Goal: Task Accomplishment & Management: Manage account settings

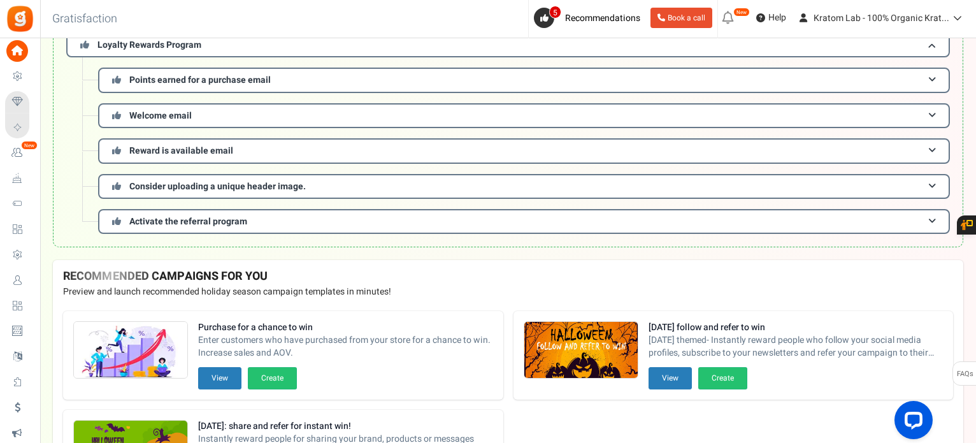
click at [0, 0] on span "Loyalty and Referral Program" at bounding box center [0, 0] width 0 height 0
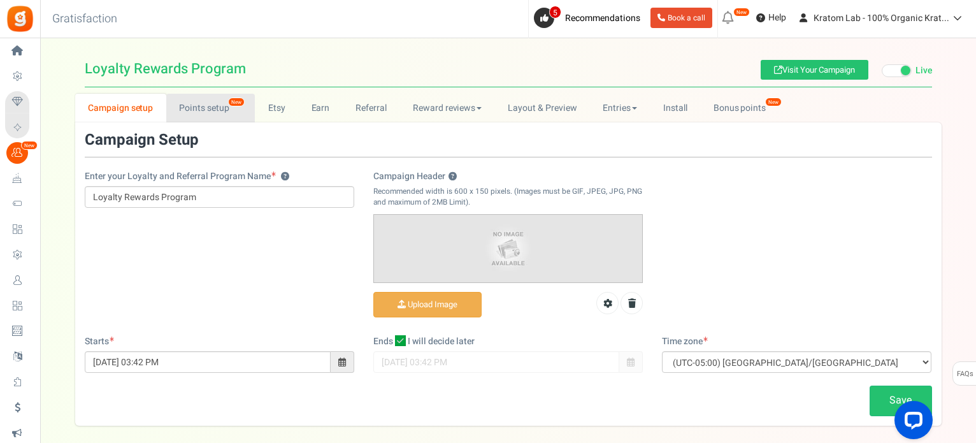
click at [206, 108] on link "Points setup New" at bounding box center [210, 108] width 89 height 29
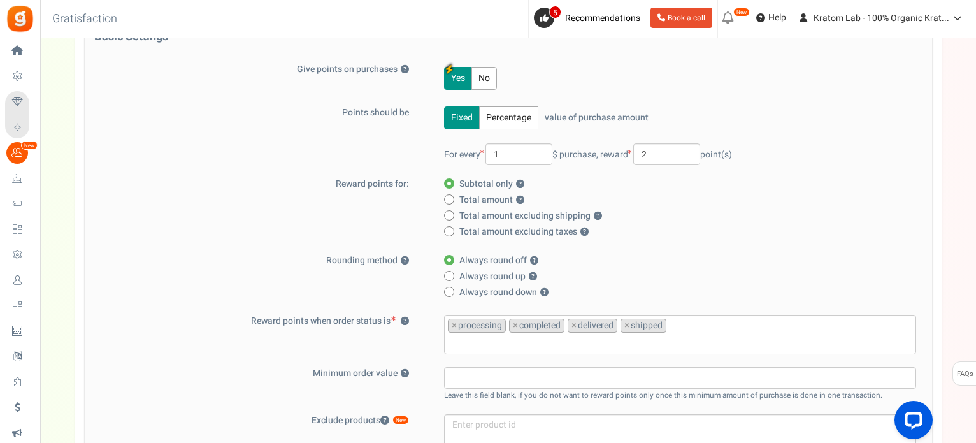
scroll to position [191, 0]
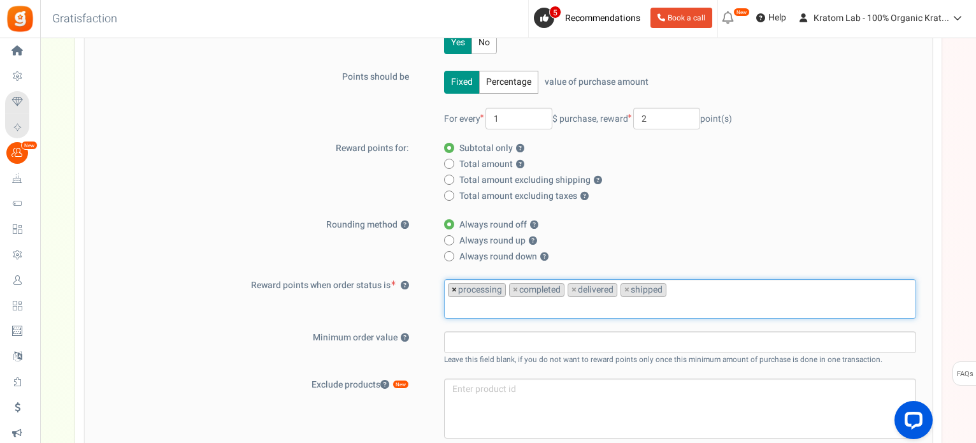
click at [451, 287] on span "×" at bounding box center [453, 289] width 5 height 13
select select "completed"
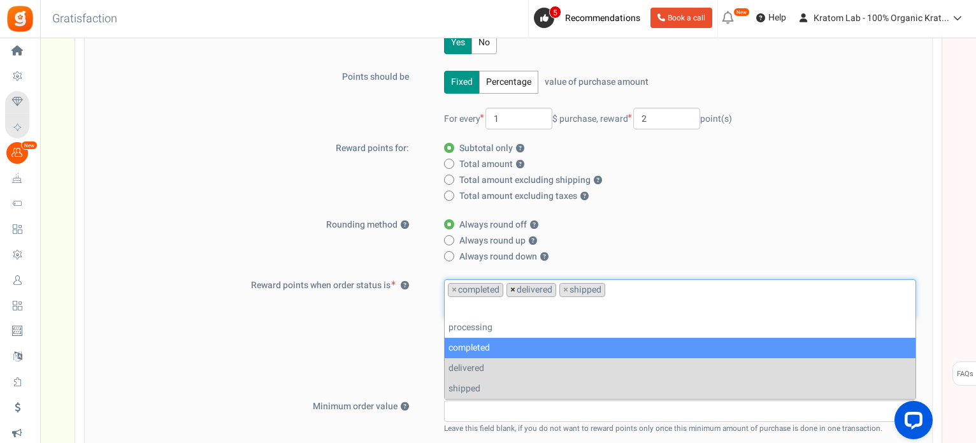
click at [511, 288] on span "×" at bounding box center [512, 289] width 5 height 13
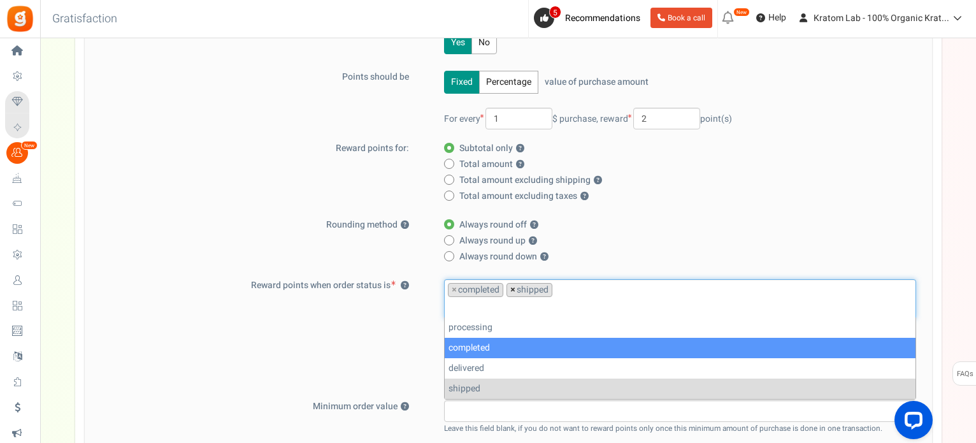
click at [511, 288] on span "×" at bounding box center [512, 289] width 5 height 13
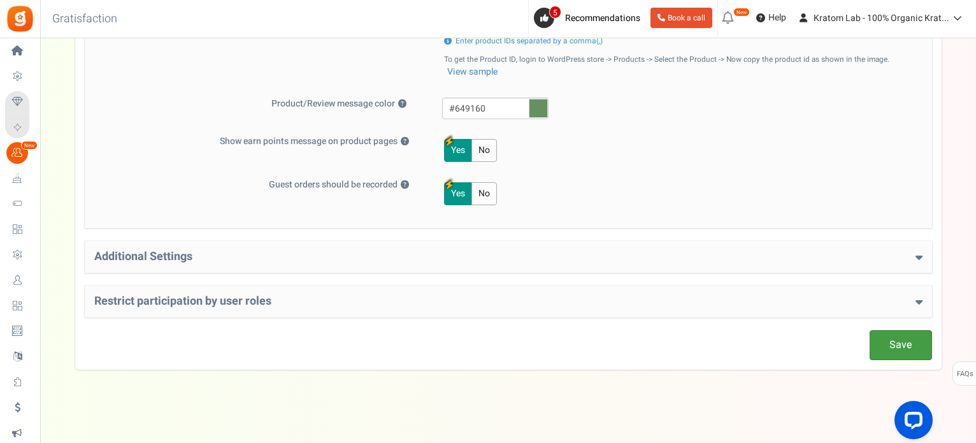
scroll to position [267, 0]
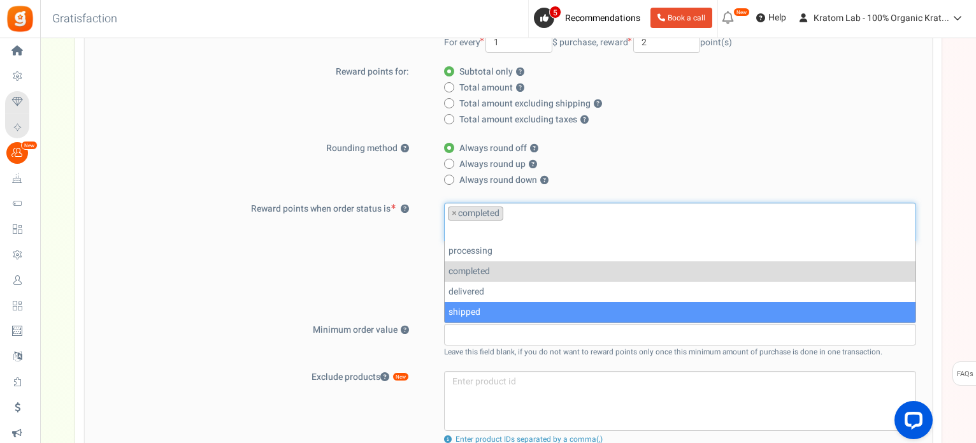
drag, startPoint x: 902, startPoint y: 340, endPoint x: 494, endPoint y: 137, distance: 455.4
click at [900, 340] on div "Save Loyalty Points Setup Basic Settings Give points on purchases ? Yes No Poin…" at bounding box center [508, 310] width 847 height 893
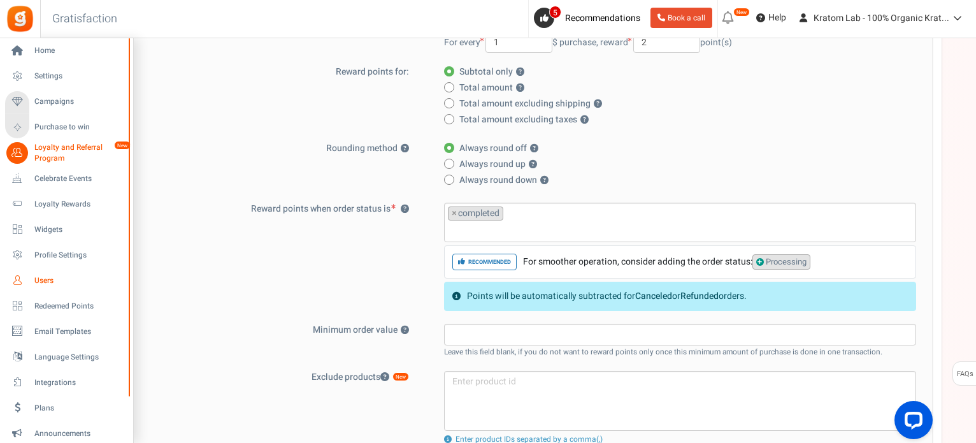
click at [39, 280] on span "Users" at bounding box center [78, 280] width 89 height 11
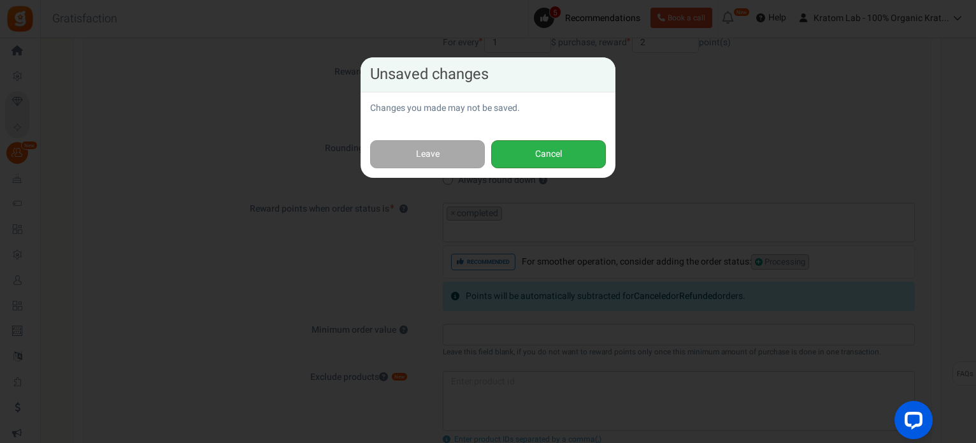
click at [539, 148] on button "Cancel" at bounding box center [548, 154] width 115 height 29
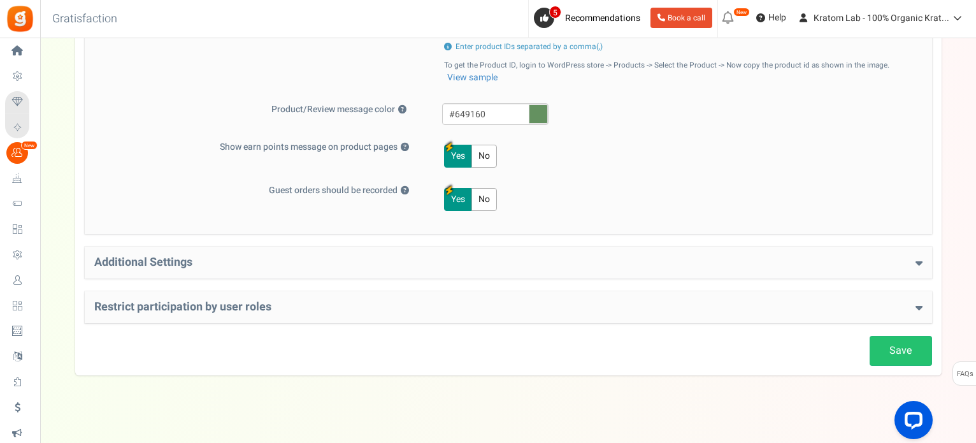
scroll to position [665, 0]
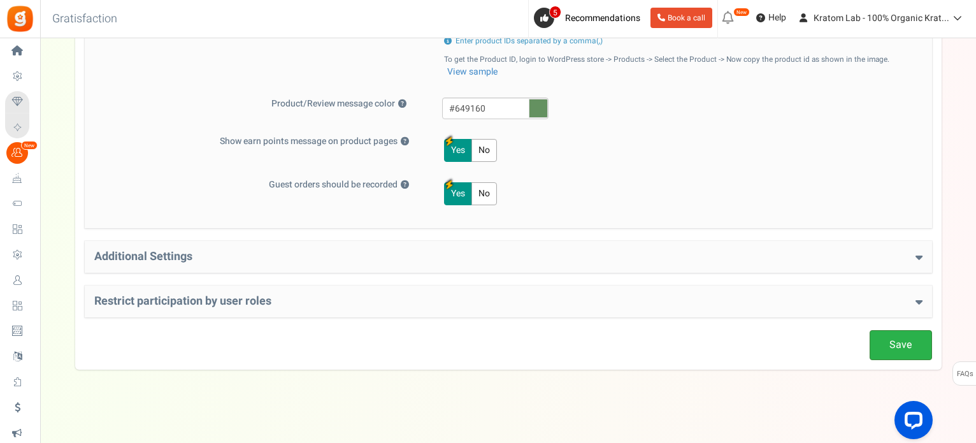
click at [894, 336] on link "Save" at bounding box center [900, 345] width 62 height 30
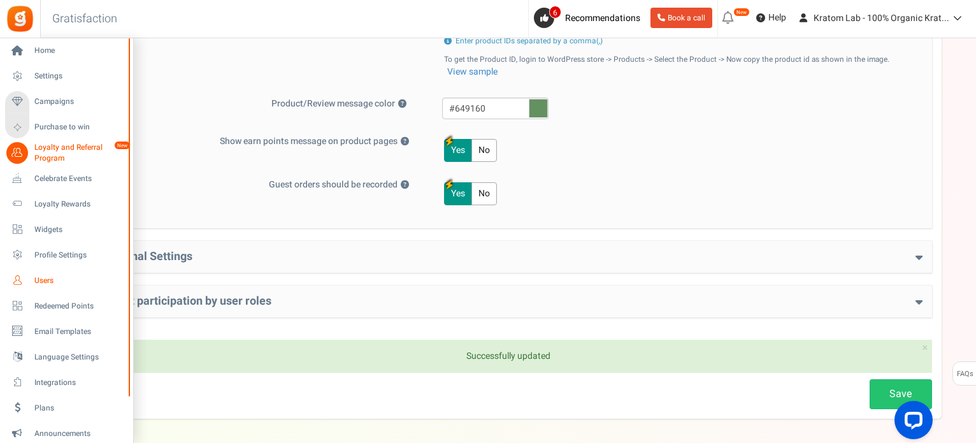
click at [53, 282] on span "Users" at bounding box center [78, 280] width 89 height 11
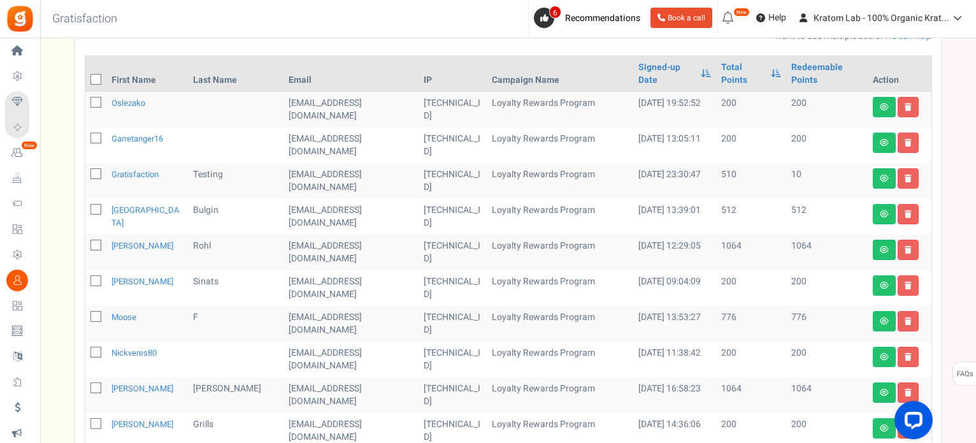
scroll to position [191, 0]
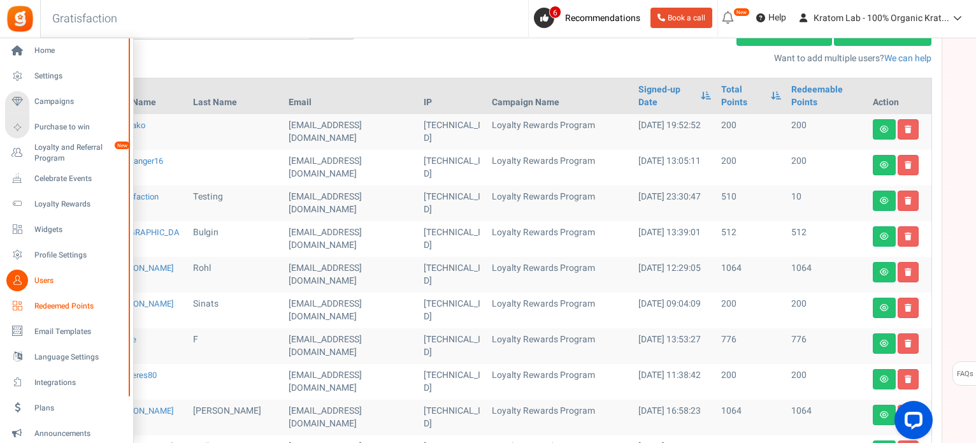
click at [66, 304] on span "Redeemed Points" at bounding box center [78, 306] width 89 height 11
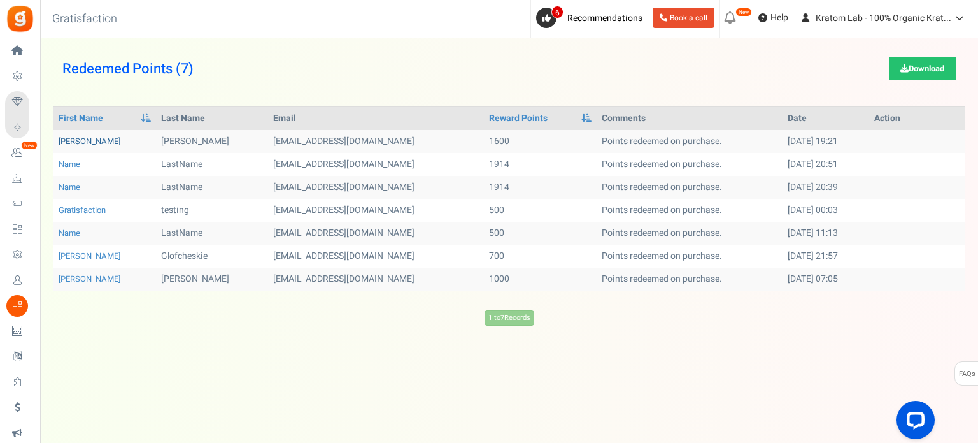
click at [60, 141] on link "[PERSON_NAME]" at bounding box center [90, 141] width 62 height 12
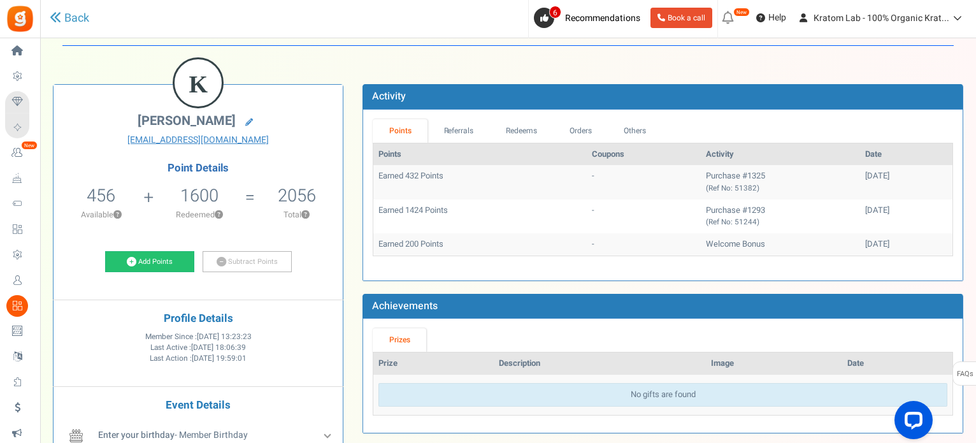
scroll to position [64, 0]
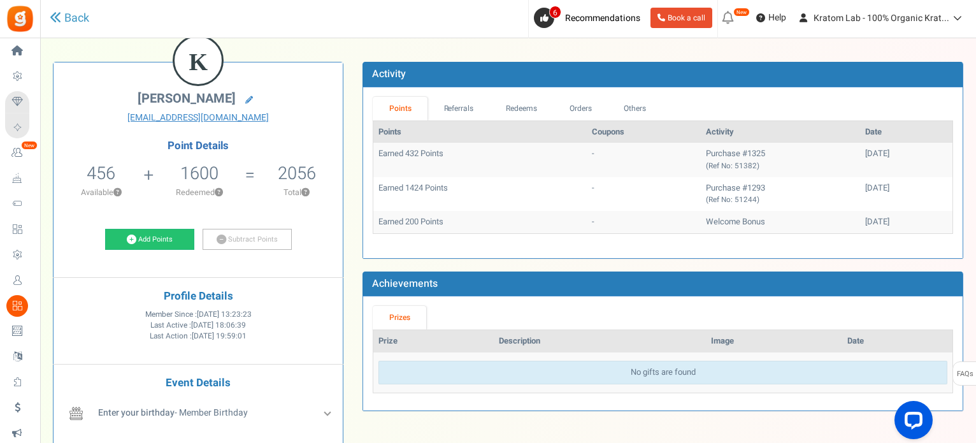
click at [428, 189] on td "Earned 1424 Points" at bounding box center [479, 194] width 213 height 34
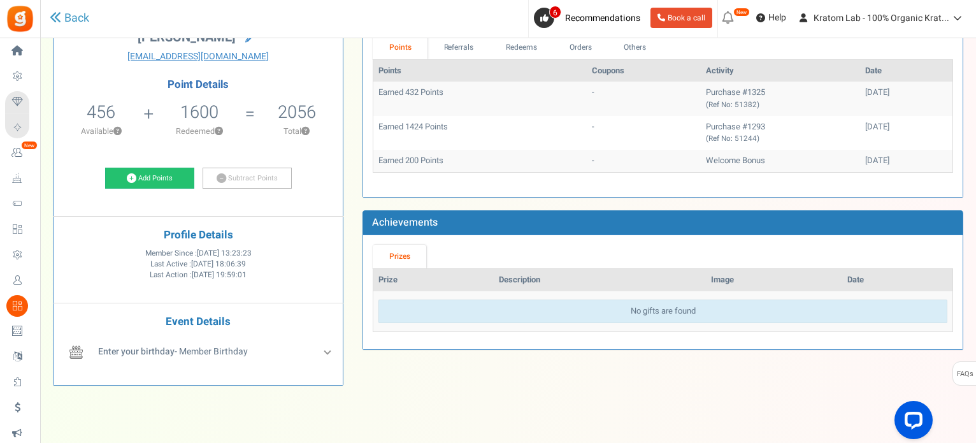
scroll to position [127, 0]
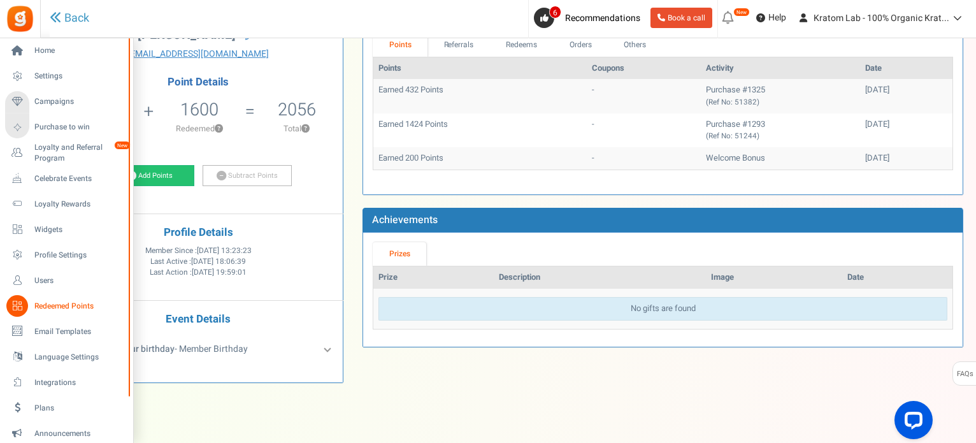
click at [52, 303] on span "Redeemed Points" at bounding box center [78, 306] width 89 height 11
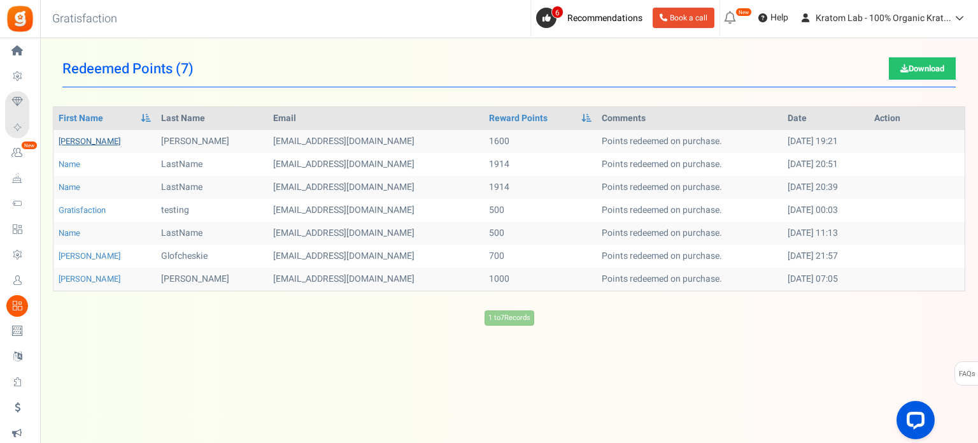
click at [66, 139] on link "[PERSON_NAME]" at bounding box center [90, 141] width 62 height 12
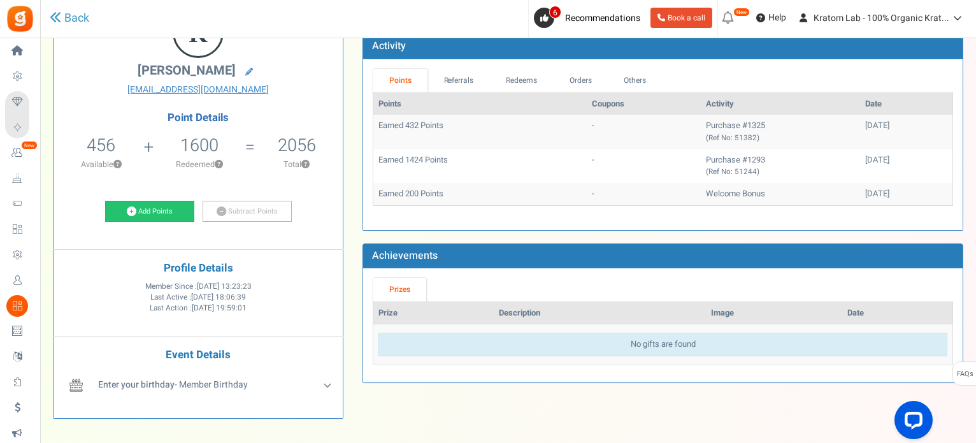
scroll to position [64, 0]
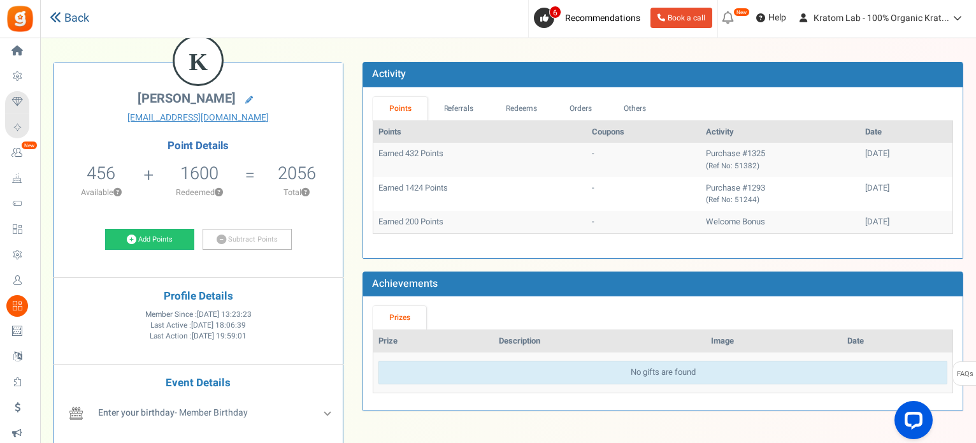
click at [56, 15] on icon at bounding box center [55, 16] width 11 height 11
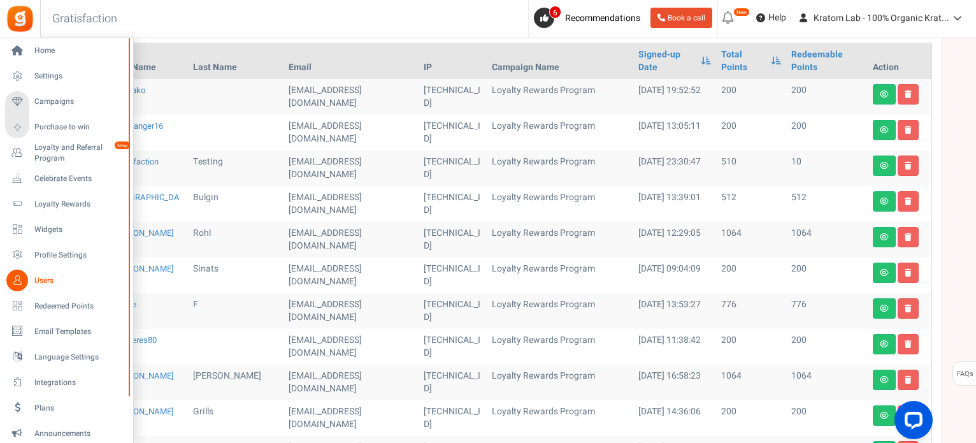
scroll to position [255, 0]
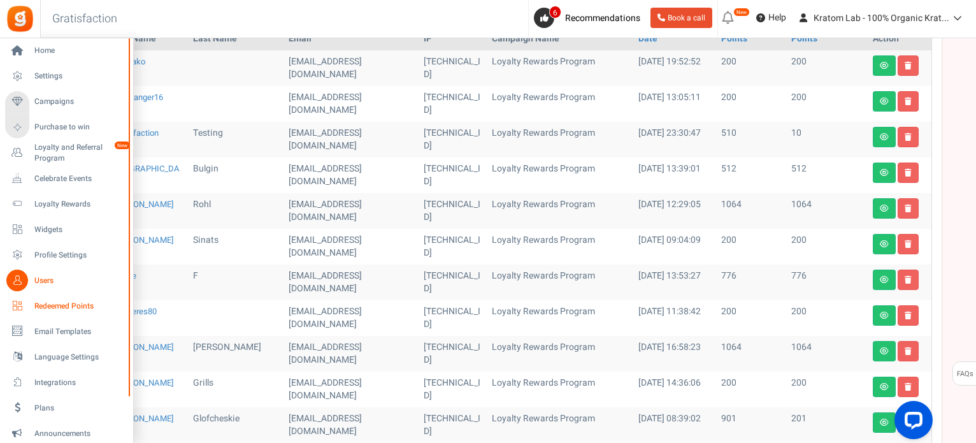
click at [64, 301] on span "Redeemed Points" at bounding box center [78, 306] width 89 height 11
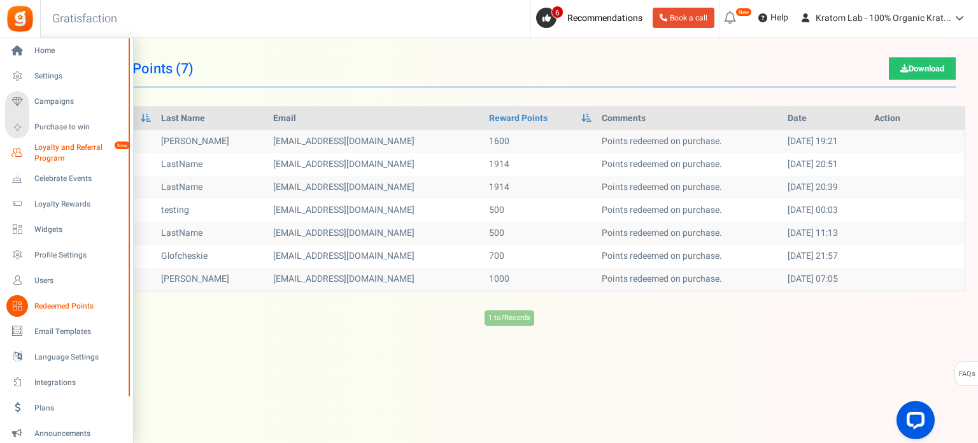
click at [50, 150] on span "Loyalty and Referral Program" at bounding box center [80, 153] width 93 height 22
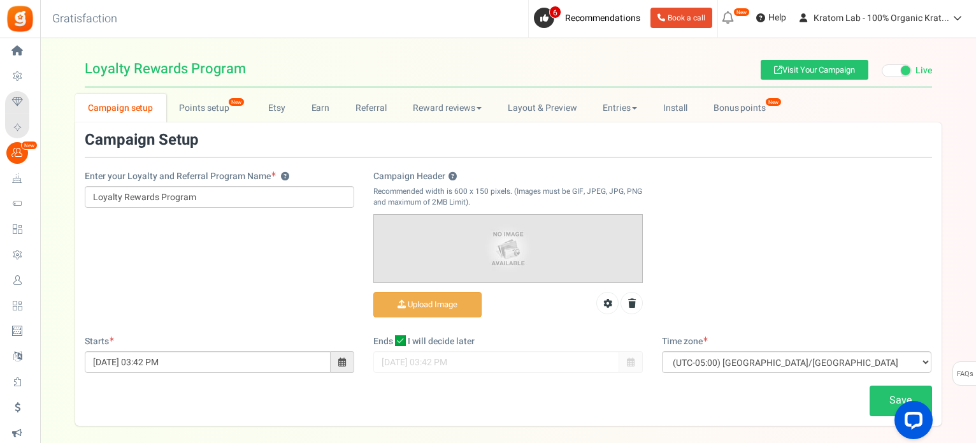
click at [195, 84] on div "Loyalty Rewards Program Loyalty Rewards Program Visit Your Campaign Live Paused…" at bounding box center [507, 238] width 935 height 374
click at [199, 109] on link "Points setup New" at bounding box center [210, 108] width 89 height 29
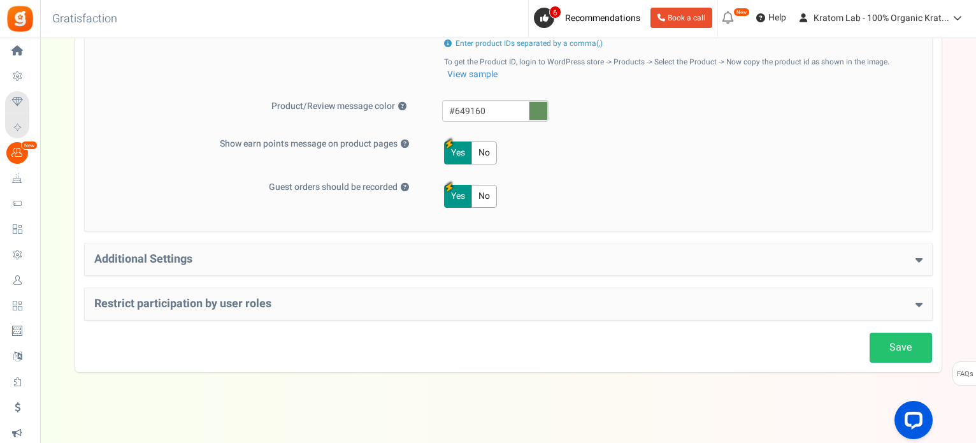
scroll to position [665, 0]
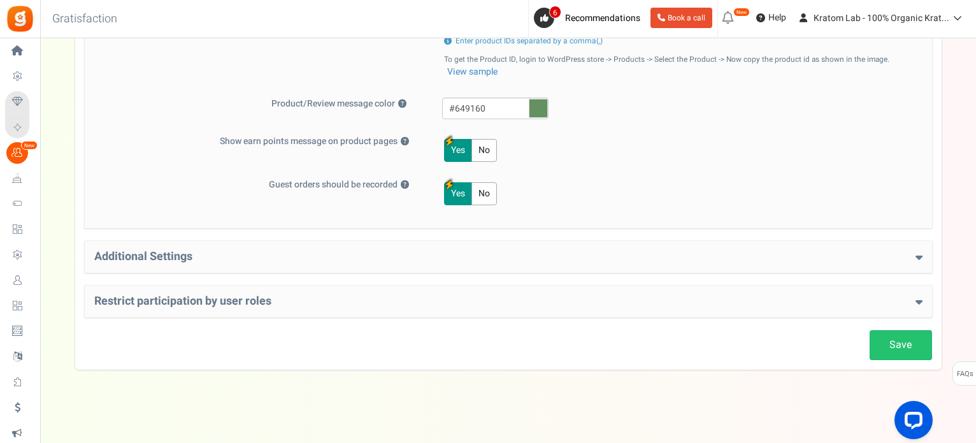
click at [915, 256] on icon at bounding box center [918, 256] width 7 height 11
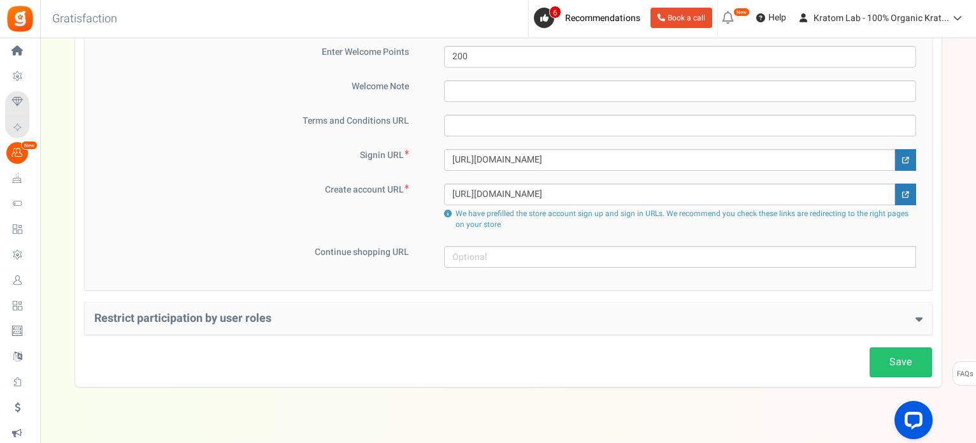
scroll to position [960, 0]
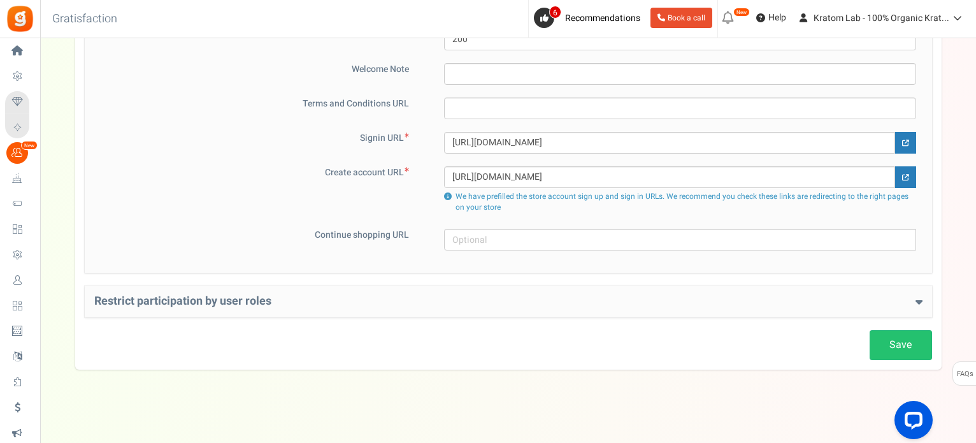
click at [910, 297] on h4 "Restrict participation by user roles" at bounding box center [508, 301] width 828 height 13
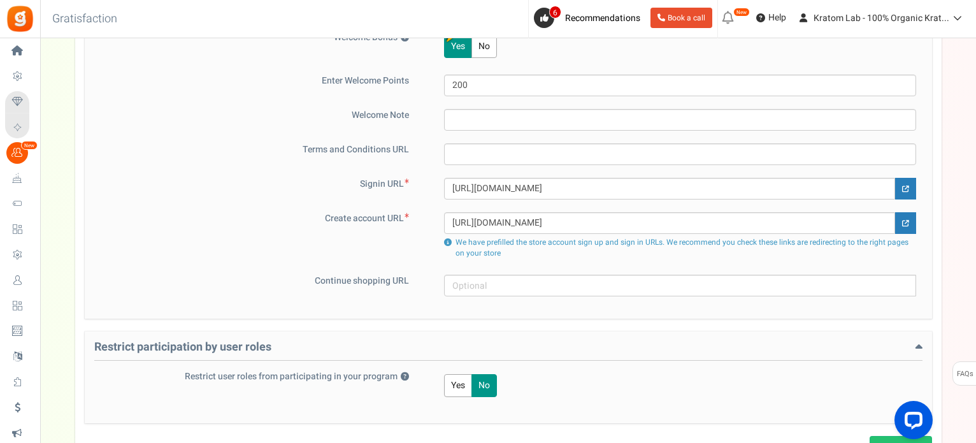
scroll to position [891, 0]
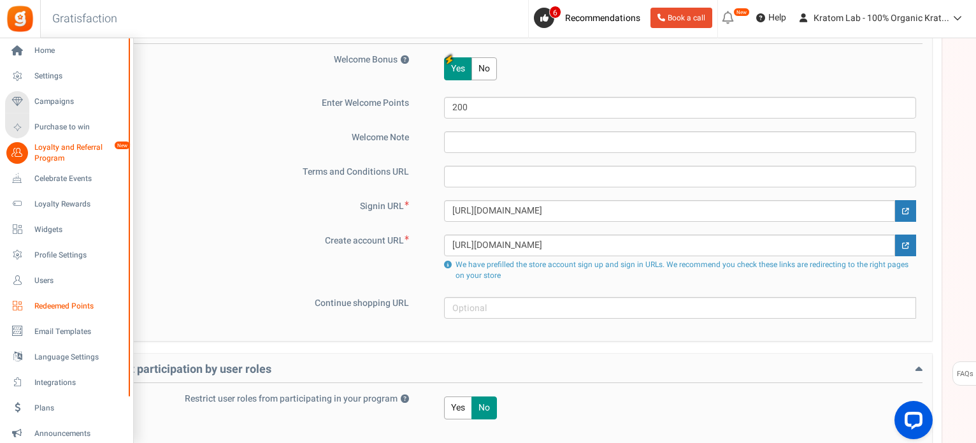
click at [78, 304] on span "Redeemed Points" at bounding box center [78, 306] width 89 height 11
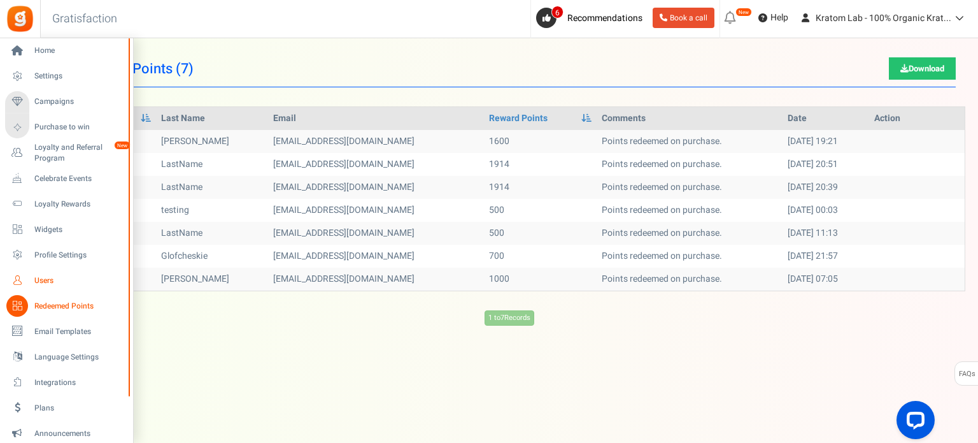
click at [41, 282] on span "Users" at bounding box center [78, 280] width 89 height 11
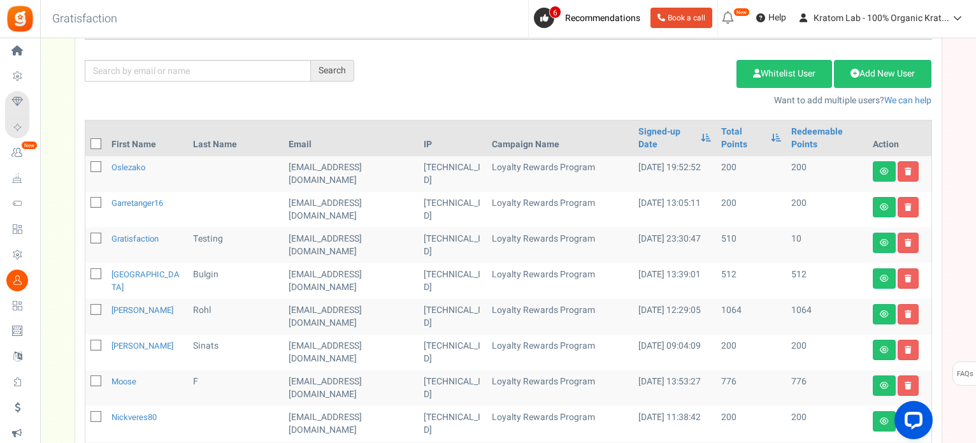
scroll to position [180, 0]
